Goal: Task Accomplishment & Management: Manage account settings

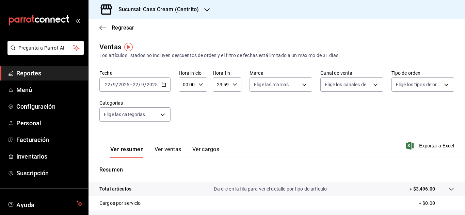
click at [168, 9] on h3 "Sucursal: Casa Cream (Centrito)" at bounding box center [156, 9] width 86 height 8
click at [118, 45] on span "Casa Cream (Centrito)" at bounding box center [118, 44] width 48 height 7
click at [43, 119] on span "Personal" at bounding box center [49, 123] width 66 height 9
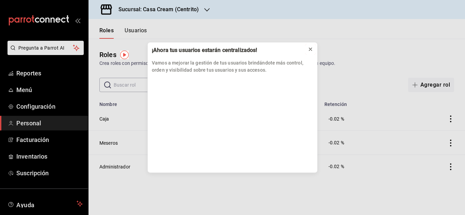
click at [310, 50] on icon at bounding box center [309, 49] width 5 height 5
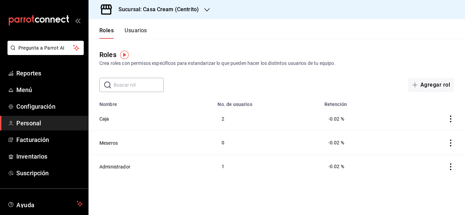
click at [132, 34] on button "Usuarios" at bounding box center [135, 33] width 22 height 12
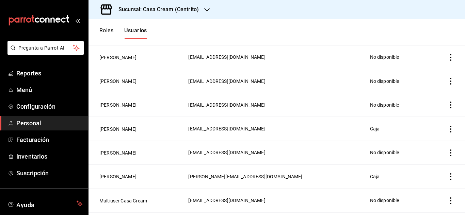
scroll to position [110, 0]
click at [136, 149] on button "[PERSON_NAME]" at bounding box center [117, 152] width 37 height 7
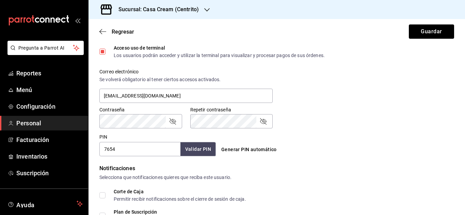
scroll to position [328, 0]
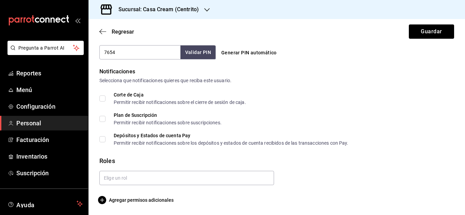
click at [129, 199] on span "Agregar permisos adicionales" at bounding box center [136, 200] width 74 height 8
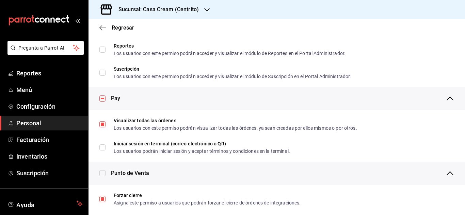
scroll to position [463, 0]
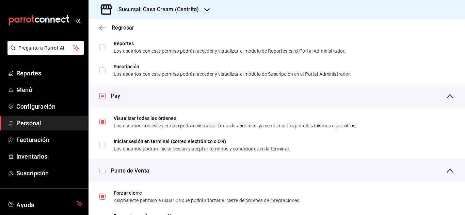
click at [104, 171] on input "checkbox" at bounding box center [102, 171] width 6 height 6
checkbox input "true"
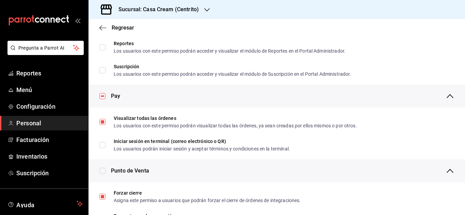
checkbox input "true"
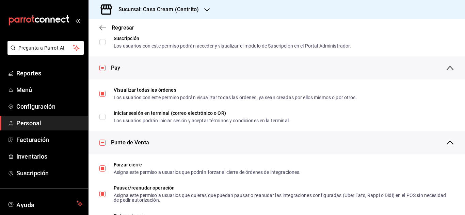
scroll to position [475, 0]
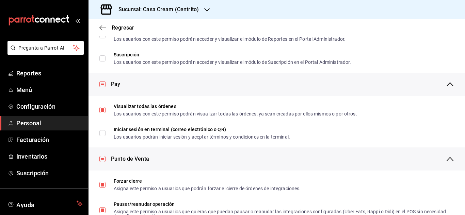
click at [103, 85] on input "checkbox" at bounding box center [102, 84] width 6 height 6
checkbox input "false"
click at [103, 85] on input "checkbox" at bounding box center [102, 84] width 6 height 6
checkbox input "true"
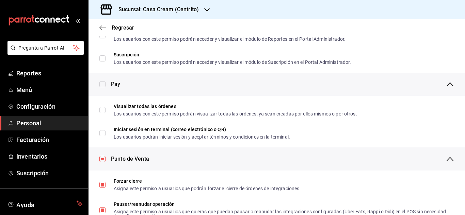
checkbox input "true"
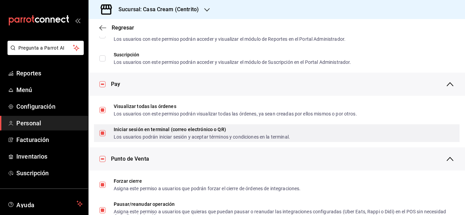
click at [102, 132] on input "Iniciar sesión en terminal (correo electrónico o QR) Los usuarios podrán inicia…" at bounding box center [102, 133] width 6 height 6
checkbox input "false"
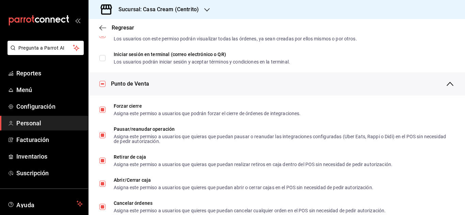
scroll to position [547, 0]
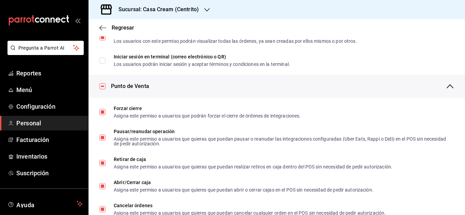
click at [103, 86] on input "checkbox" at bounding box center [102, 86] width 6 height 6
checkbox input "false"
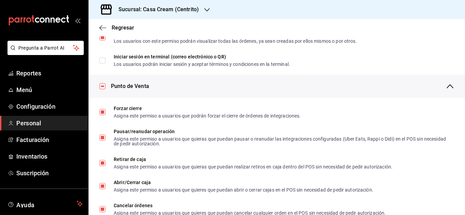
checkbox input "false"
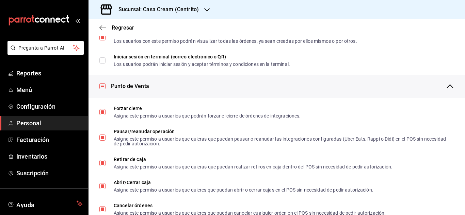
checkbox input "false"
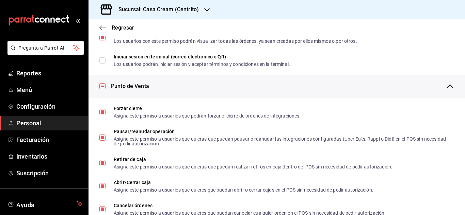
checkbox input "false"
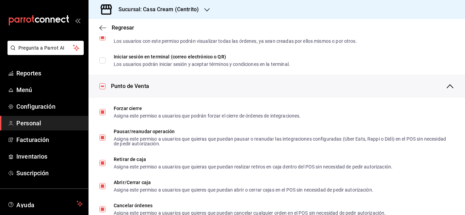
checkbox input "false"
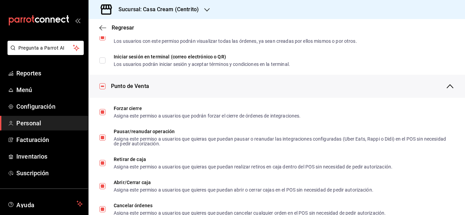
checkbox input "false"
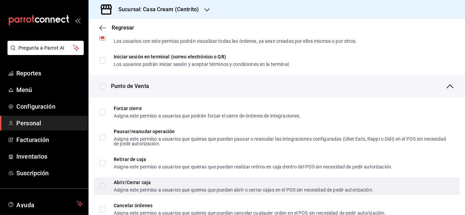
click at [103, 186] on input "Abrir/Cerrar caja Asigna este permiso a usuarios que quieres que puedan abrir o…" at bounding box center [102, 186] width 6 height 6
checkbox input "true"
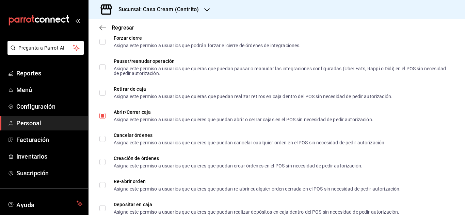
scroll to position [620, 0]
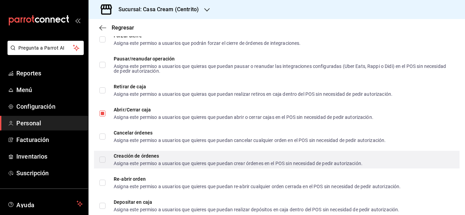
click at [128, 153] on div "Creación de órdenes Asigna este permiso a usuarios que quieres que puedan crear…" at bounding box center [276, 160] width 365 height 18
checkbox input "true"
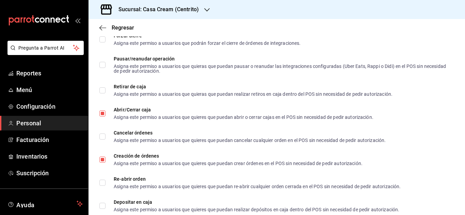
click at [459, 145] on li "Cancelar órdenes Asigna este permiso a usuarios que quieres que puedan cancelar…" at bounding box center [276, 136] width 376 height 23
checkbox input "true"
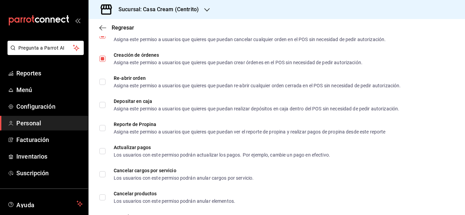
scroll to position [726, 0]
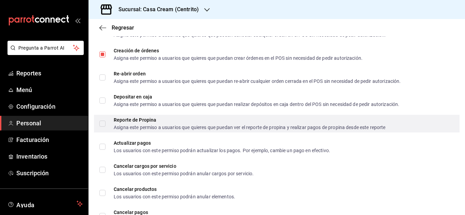
click at [103, 123] on input "Reporte de Propina Asigna este permiso a usuarios que quieres que puedan ver el…" at bounding box center [102, 124] width 6 height 6
checkbox input "true"
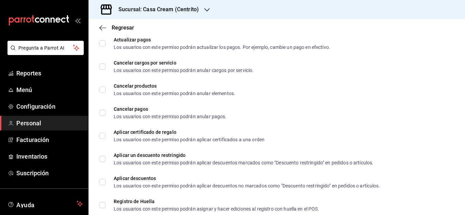
scroll to position [848, 0]
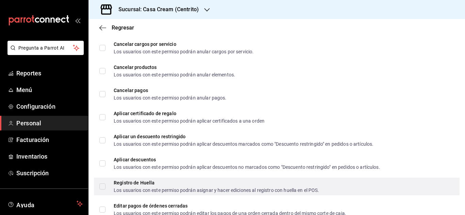
click at [101, 186] on input "Registro de Huella Los usuarios con este permiso podrán asignar y hacer edicion…" at bounding box center [102, 187] width 6 height 6
checkbox input "true"
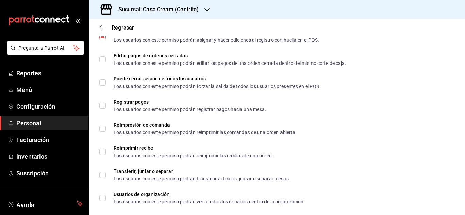
scroll to position [1000, 0]
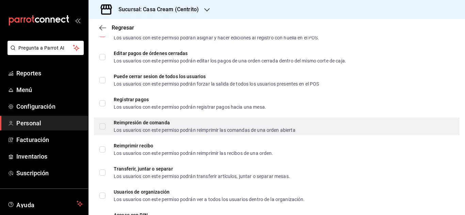
click at [98, 127] on div "Reimpresión de comanda Los usuarios con este permiso podrán reimprimir las coma…" at bounding box center [276, 127] width 365 height 18
checkbox input "true"
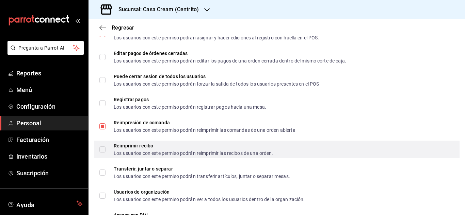
click at [108, 152] on span "Reimprimir recibo Los usuarios con este permiso podrán reimprimir las recibos d…" at bounding box center [189, 150] width 168 height 12
click at [105, 152] on input "Reimprimir recibo Los usuarios con este permiso podrán reimprimir las recibos d…" at bounding box center [102, 150] width 6 height 6
click at [103, 151] on input "Reimprimir recibo Los usuarios con este permiso podrán reimprimir las recibos d…" at bounding box center [102, 150] width 6 height 6
checkbox input "true"
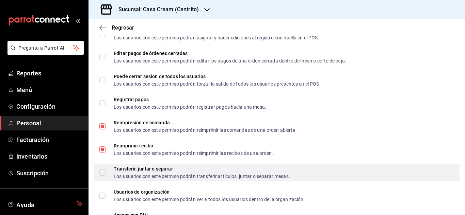
click at [104, 171] on input "Transferir, juntar o separar Los usuarios con este permiso podrán transferir ar…" at bounding box center [102, 173] width 6 height 6
checkbox input "true"
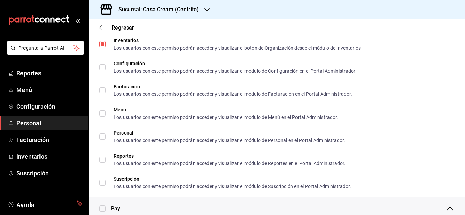
scroll to position [340, 0]
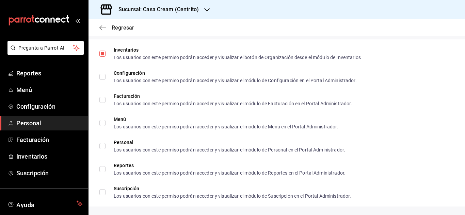
click at [103, 31] on icon "button" at bounding box center [102, 28] width 7 height 6
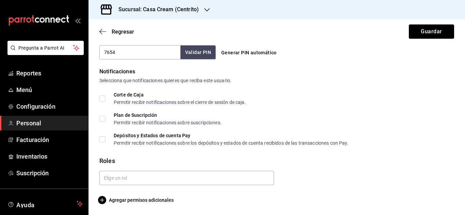
scroll to position [328, 0]
click at [410, 33] on button "Guardar" at bounding box center [431, 31] width 45 height 14
